Goal: Information Seeking & Learning: Learn about a topic

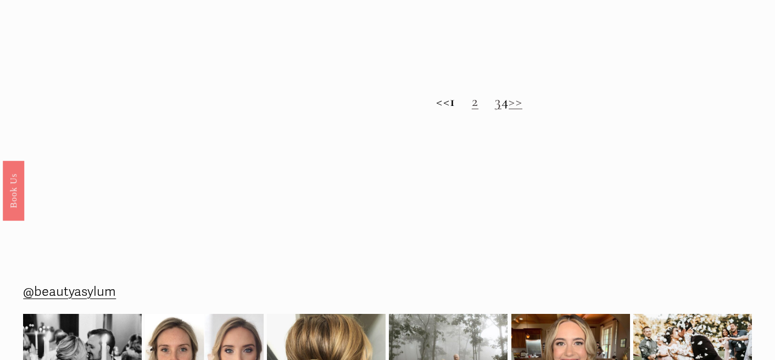
scroll to position [822, 0]
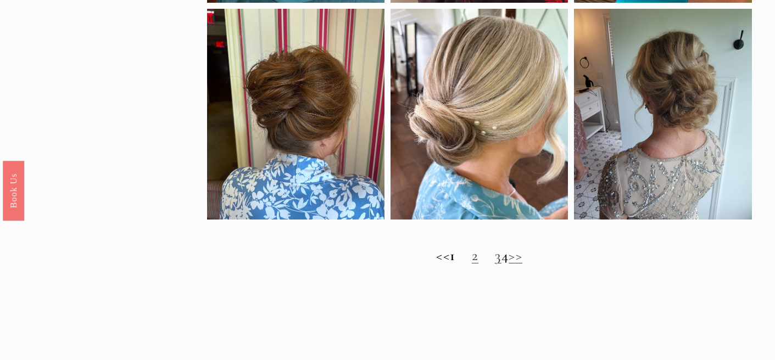
click at [450, 262] on strong "1" at bounding box center [452, 256] width 5 height 18
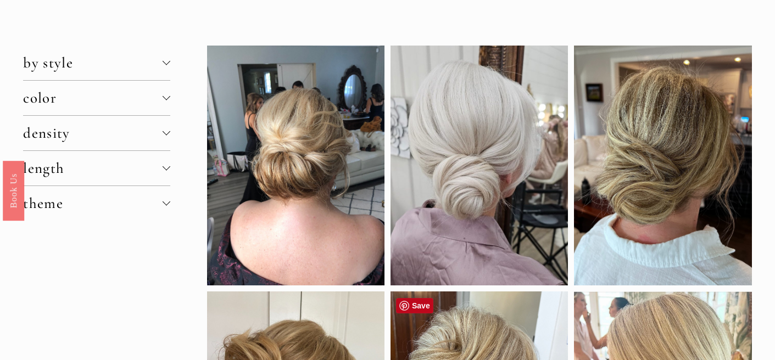
scroll to position [0, 0]
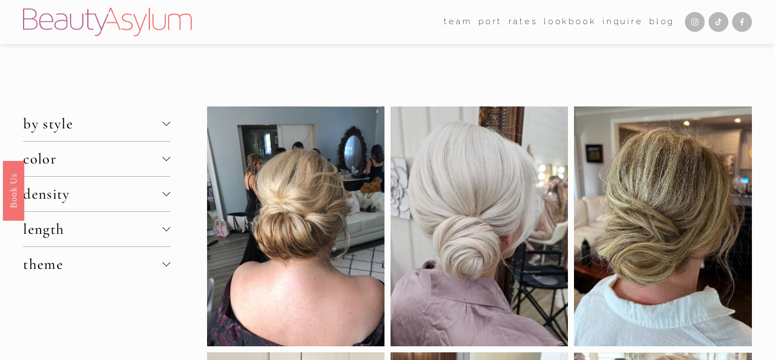
click at [163, 123] on div at bounding box center [167, 124] width 8 height 8
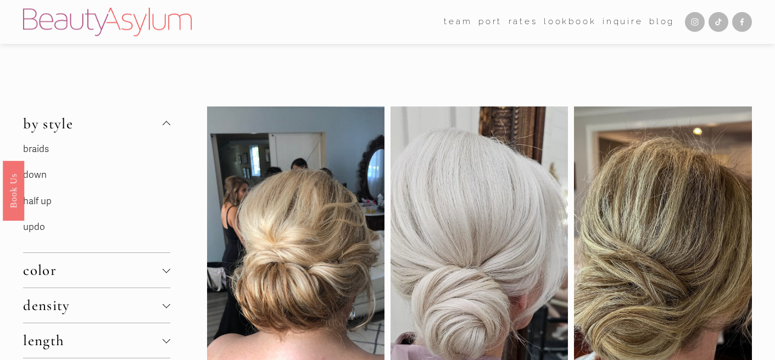
click at [163, 123] on div at bounding box center [167, 124] width 8 height 8
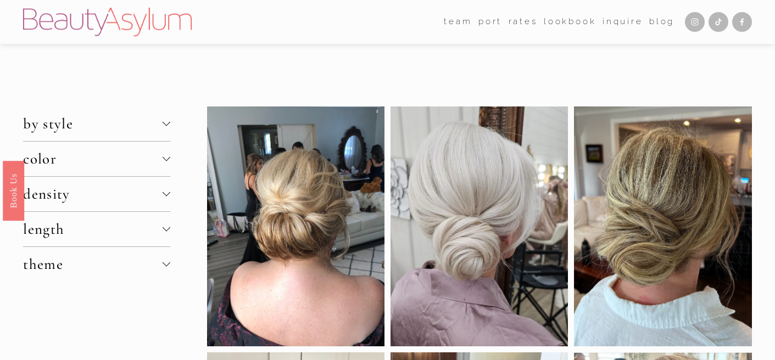
click at [137, 229] on span "length" at bounding box center [93, 229] width 140 height 18
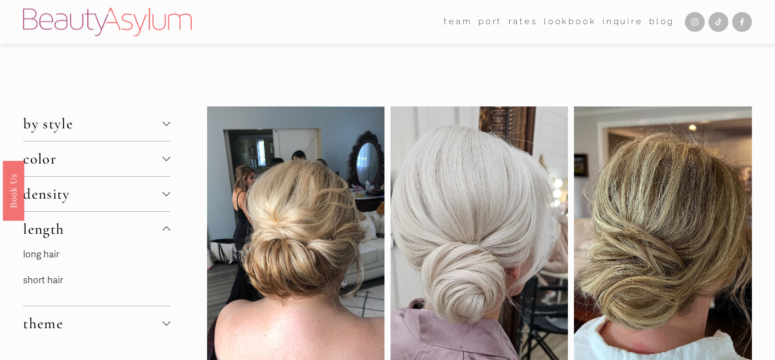
click at [49, 280] on link "short hair" at bounding box center [43, 281] width 40 height 12
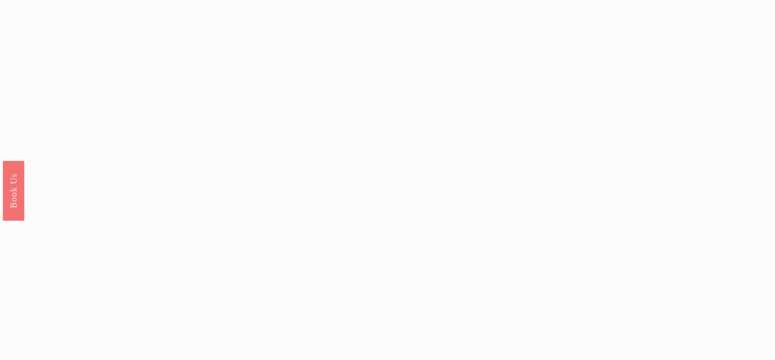
scroll to position [1001, 0]
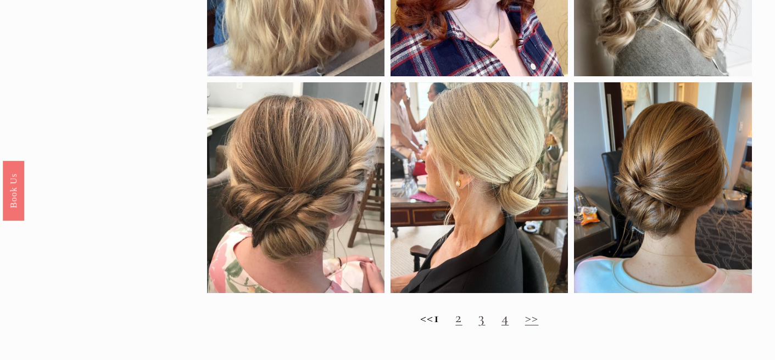
click at [462, 327] on link "2" at bounding box center [459, 318] width 7 height 18
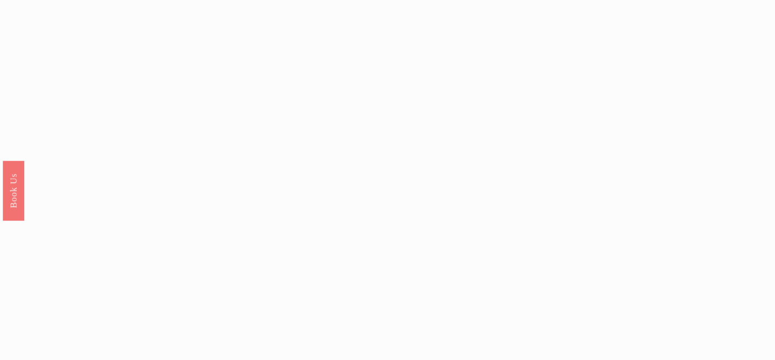
scroll to position [1055, 0]
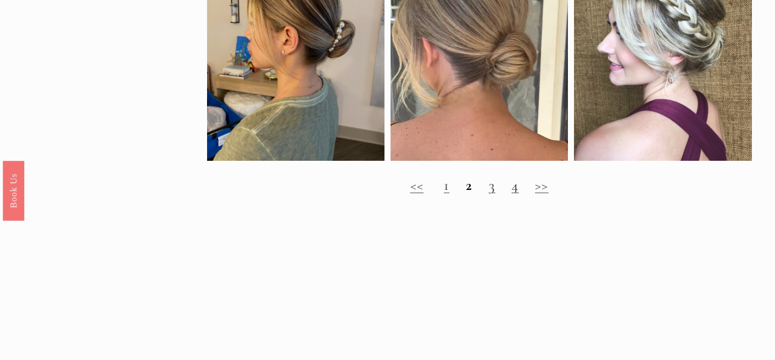
click at [491, 195] on link "3" at bounding box center [492, 185] width 7 height 18
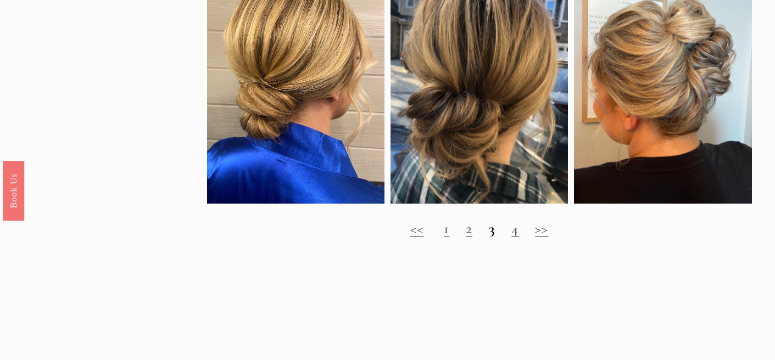
scroll to position [1100, 0]
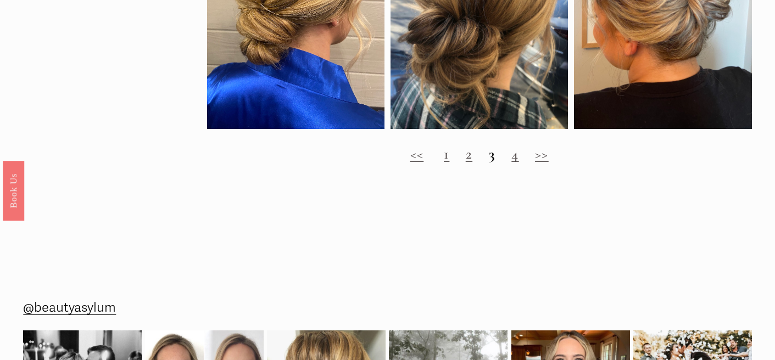
click at [515, 163] on link "4" at bounding box center [515, 154] width 7 height 18
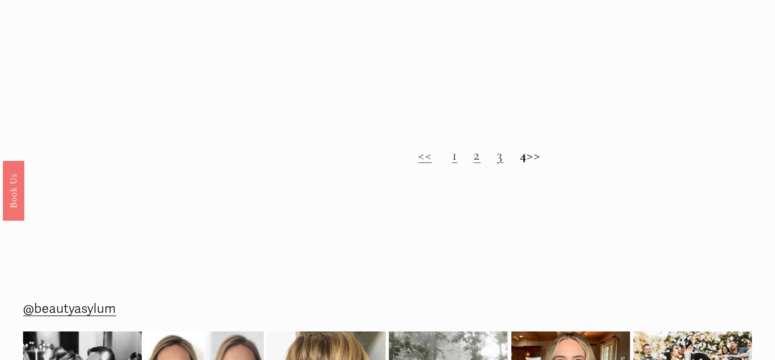
scroll to position [1063, 0]
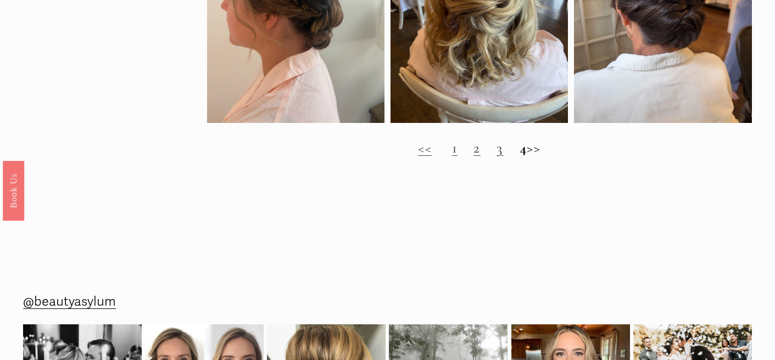
click at [539, 157] on h2 "<< 1 2 3 4 >>" at bounding box center [479, 149] width 545 height 18
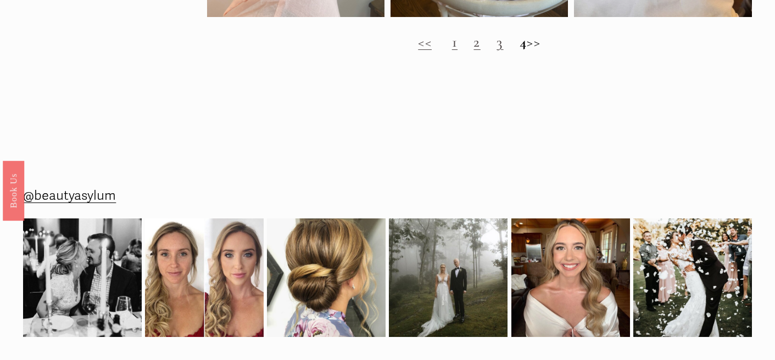
scroll to position [1197, 0]
